Goal: Task Accomplishment & Management: Use online tool/utility

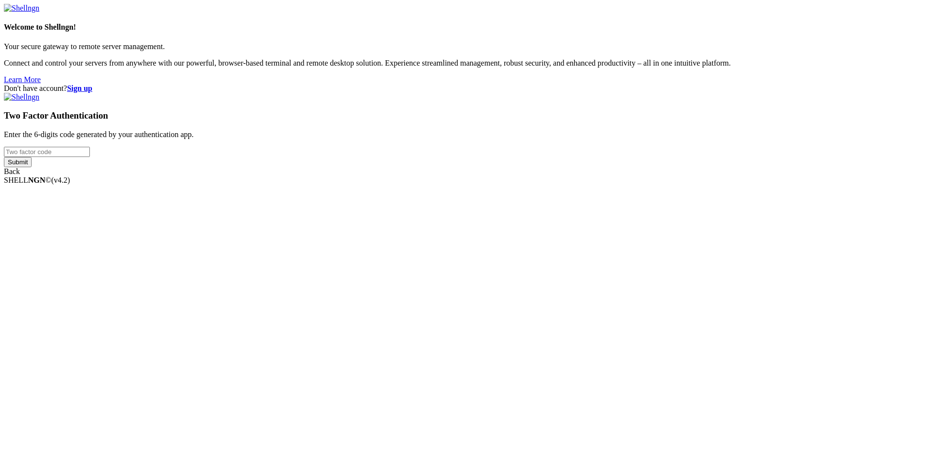
click at [90, 157] on input "number" at bounding box center [47, 152] width 86 height 10
type input "648688"
click at [4, 157] on input "Submit" at bounding box center [18, 162] width 28 height 10
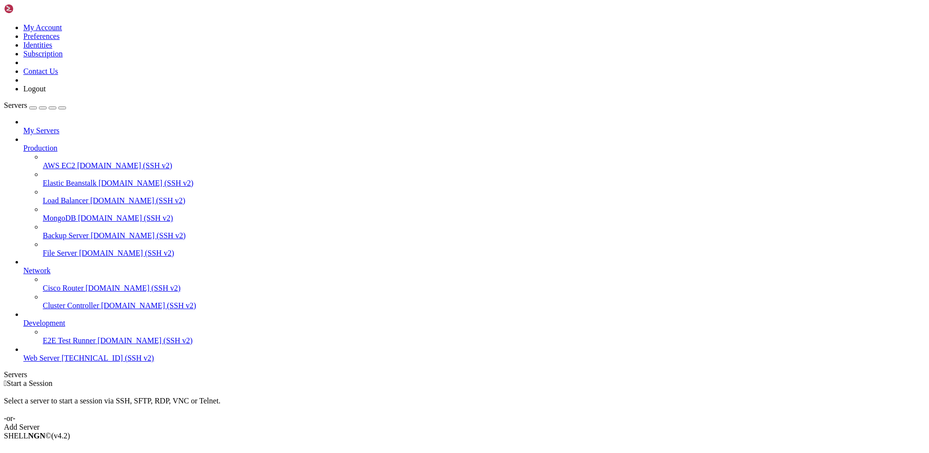
click at [42, 362] on span "Web Server" at bounding box center [41, 358] width 36 height 8
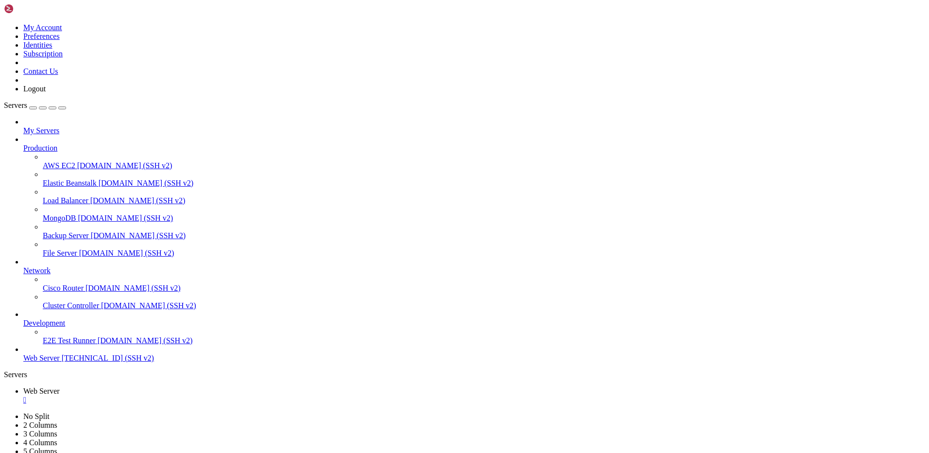
scroll to position [10, 0]
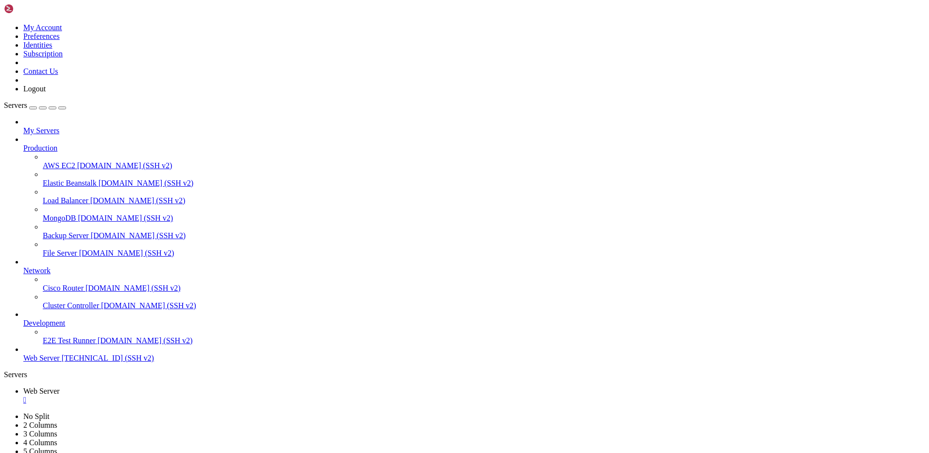
click at [183, 396] on div "" at bounding box center [474, 400] width 902 height 9
click at [4, 23] on icon at bounding box center [4, 23] width 0 height 0
click at [46, 93] on link "Logout" at bounding box center [34, 89] width 22 height 8
